Goal: Information Seeking & Learning: Learn about a topic

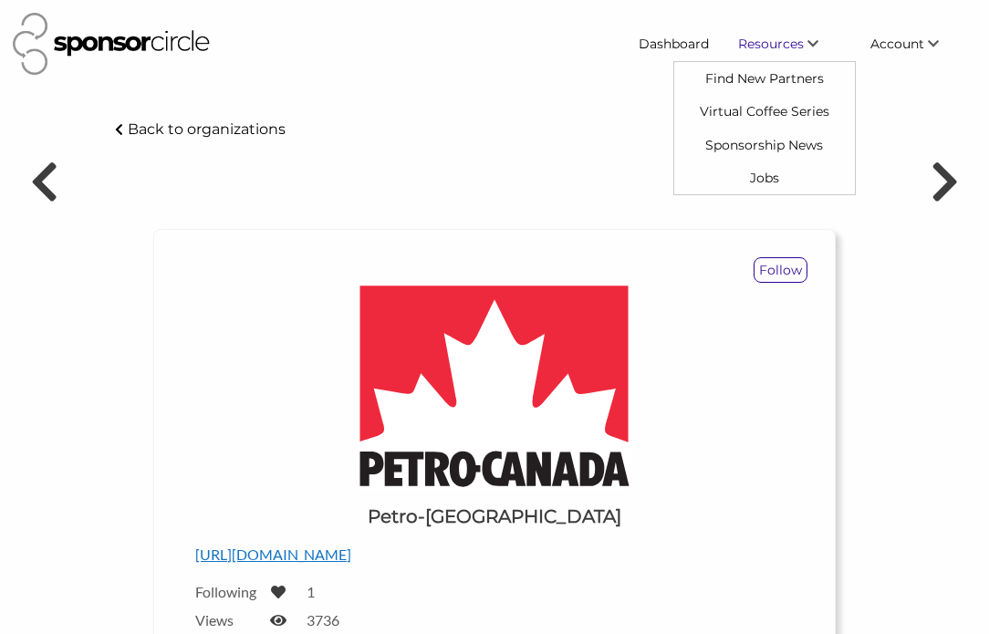
click at [795, 45] on span "Resources" at bounding box center [771, 44] width 66 height 16
click at [732, 78] on link "Find New Partners" at bounding box center [764, 78] width 181 height 33
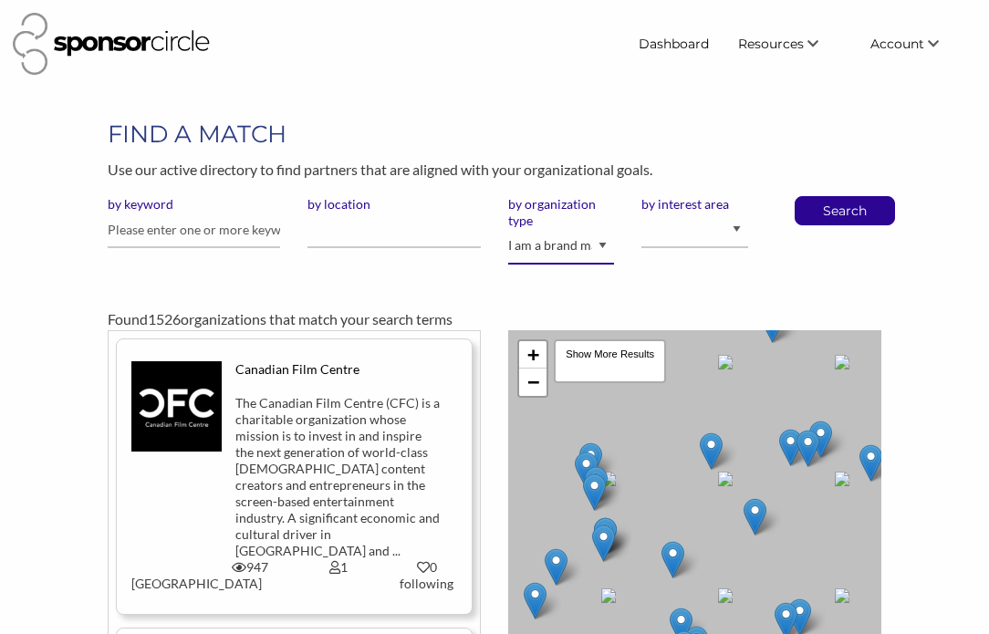
click at [588, 245] on select "I am an event organizer seeking new partnerships with suppliers, exhibitors or …" at bounding box center [561, 247] width 106 height 36
select select "Property"
click at [508, 229] on select "I am an event organizer seeking new partnerships with suppliers, exhibitors or …" at bounding box center [561, 247] width 106 height 36
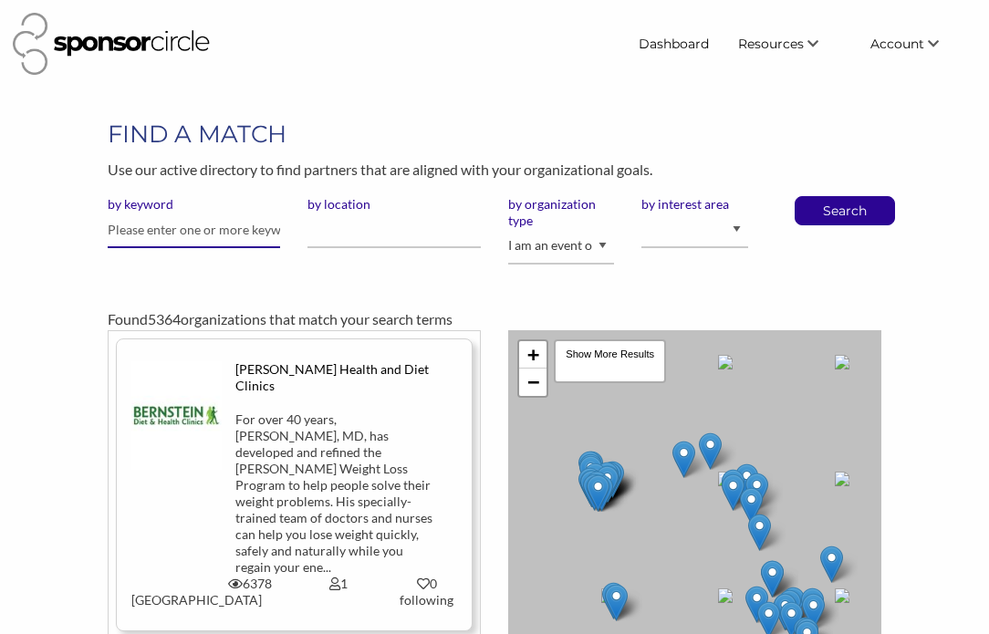
click at [200, 229] on input "text" at bounding box center [194, 231] width 173 height 36
type input "on the run"
click at [815, 197] on button "Search" at bounding box center [845, 210] width 60 height 27
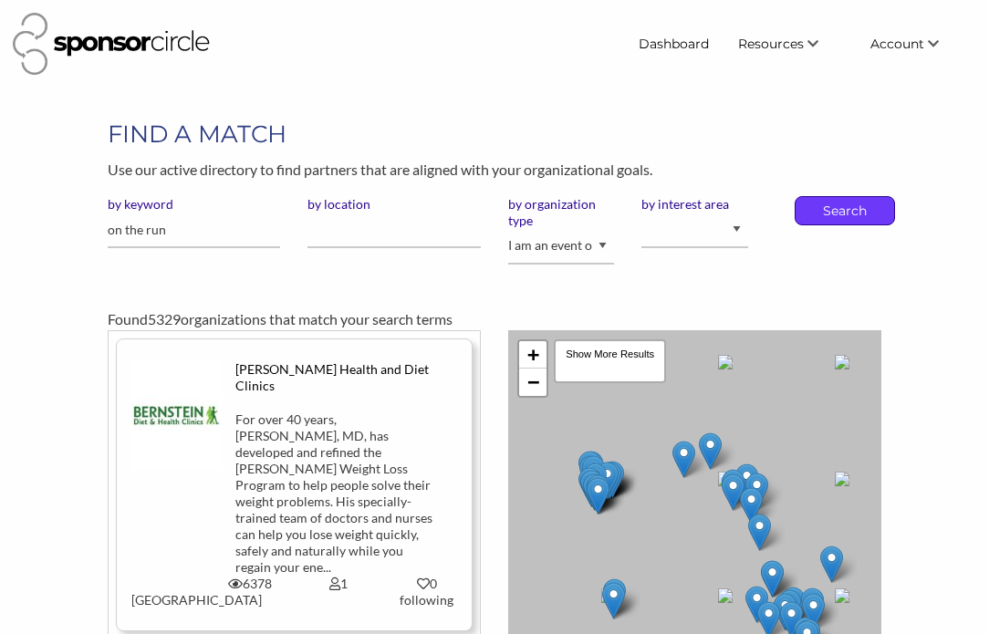
click at [847, 214] on p "Search" at bounding box center [845, 210] width 60 height 27
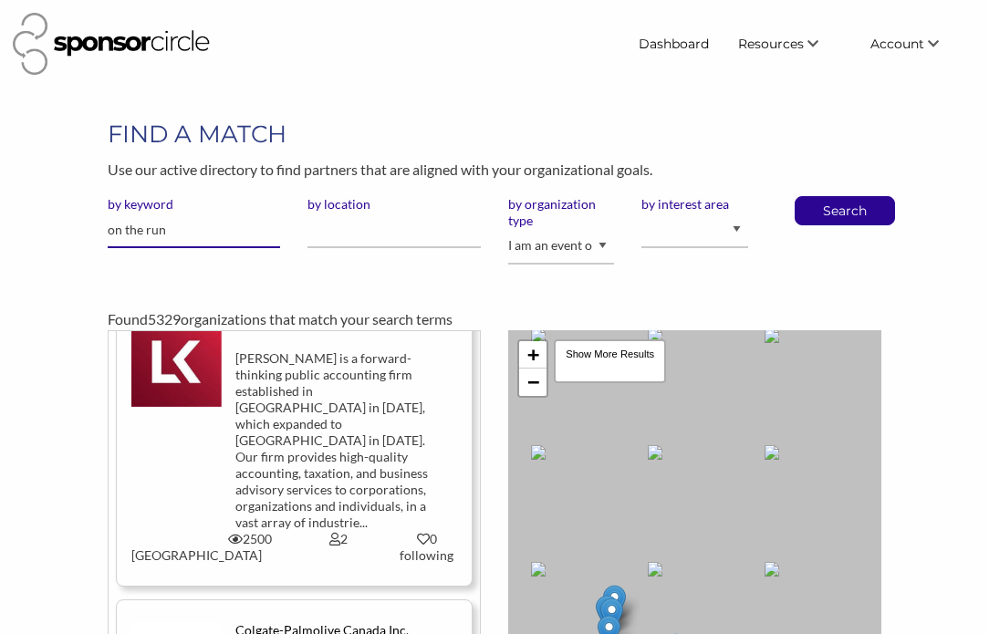
click at [153, 233] on input "on the run" at bounding box center [194, 231] width 173 height 36
type input "convenience"
click at [815, 197] on button "Search" at bounding box center [845, 210] width 60 height 27
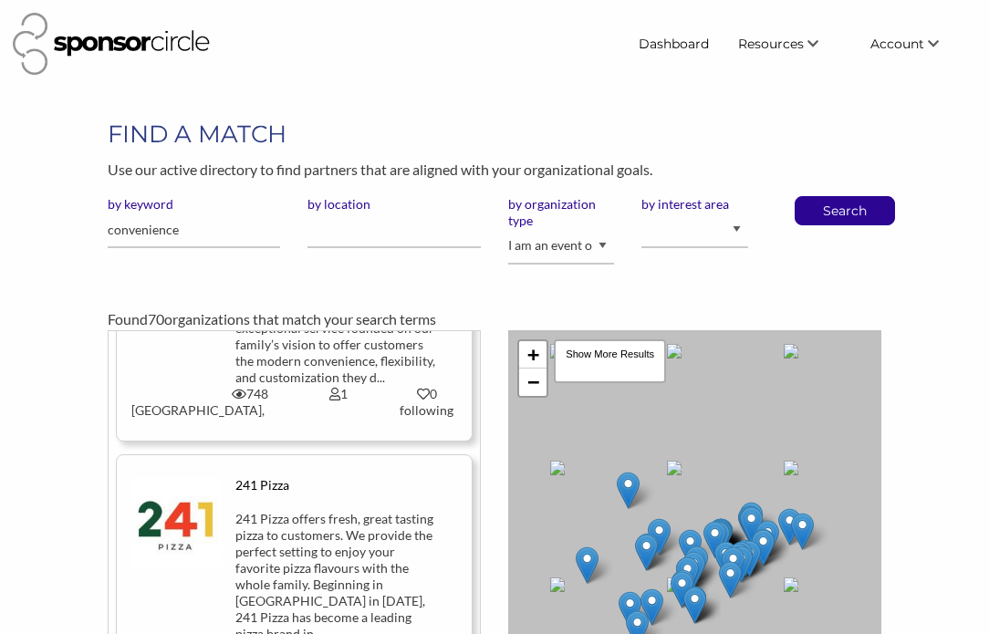
scroll to position [752, 0]
drag, startPoint x: 414, startPoint y: 492, endPoint x: 494, endPoint y: 587, distance: 123.7
click at [494, 587] on div "Convenience Industry Council of [GEOGRAPHIC_DATA] The CICC is a national, not-f…" at bounding box center [494, 578] width 801 height 496
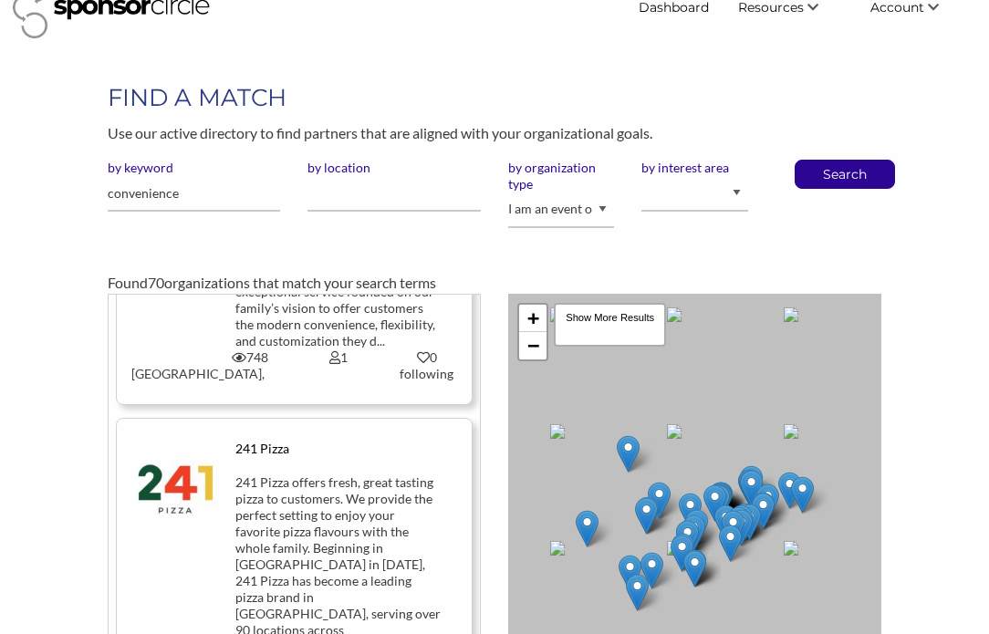
scroll to position [252, 0]
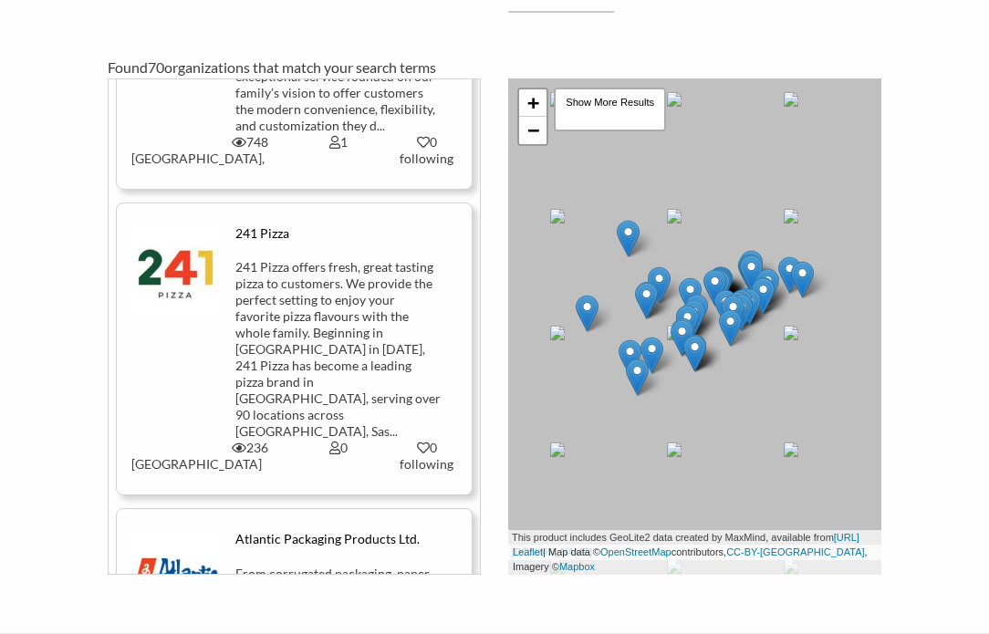
click at [28, 434] on div "FIND A MATCH Use our active directory to find partners that are aligned with yo…" at bounding box center [494, 220] width 989 height 709
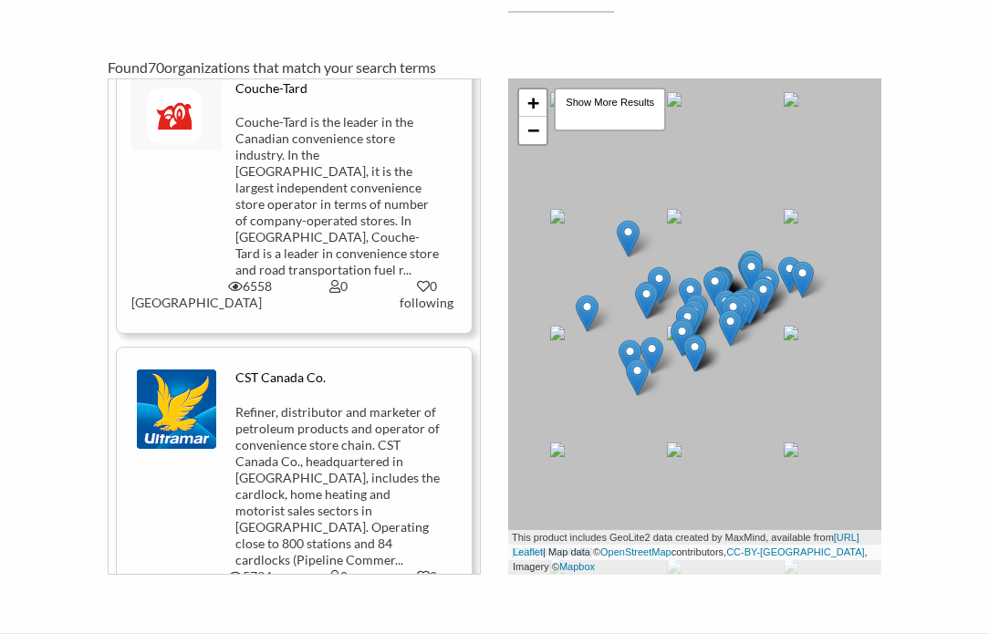
scroll to position [5288, 0]
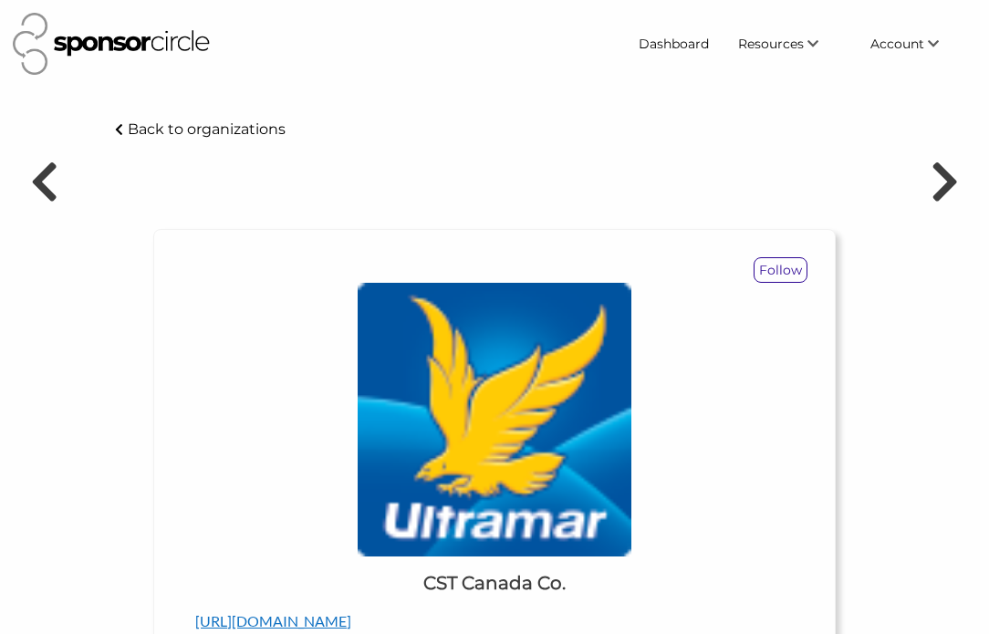
click at [214, 63] on div at bounding box center [318, 44] width 610 height 62
